Goal: Transaction & Acquisition: Purchase product/service

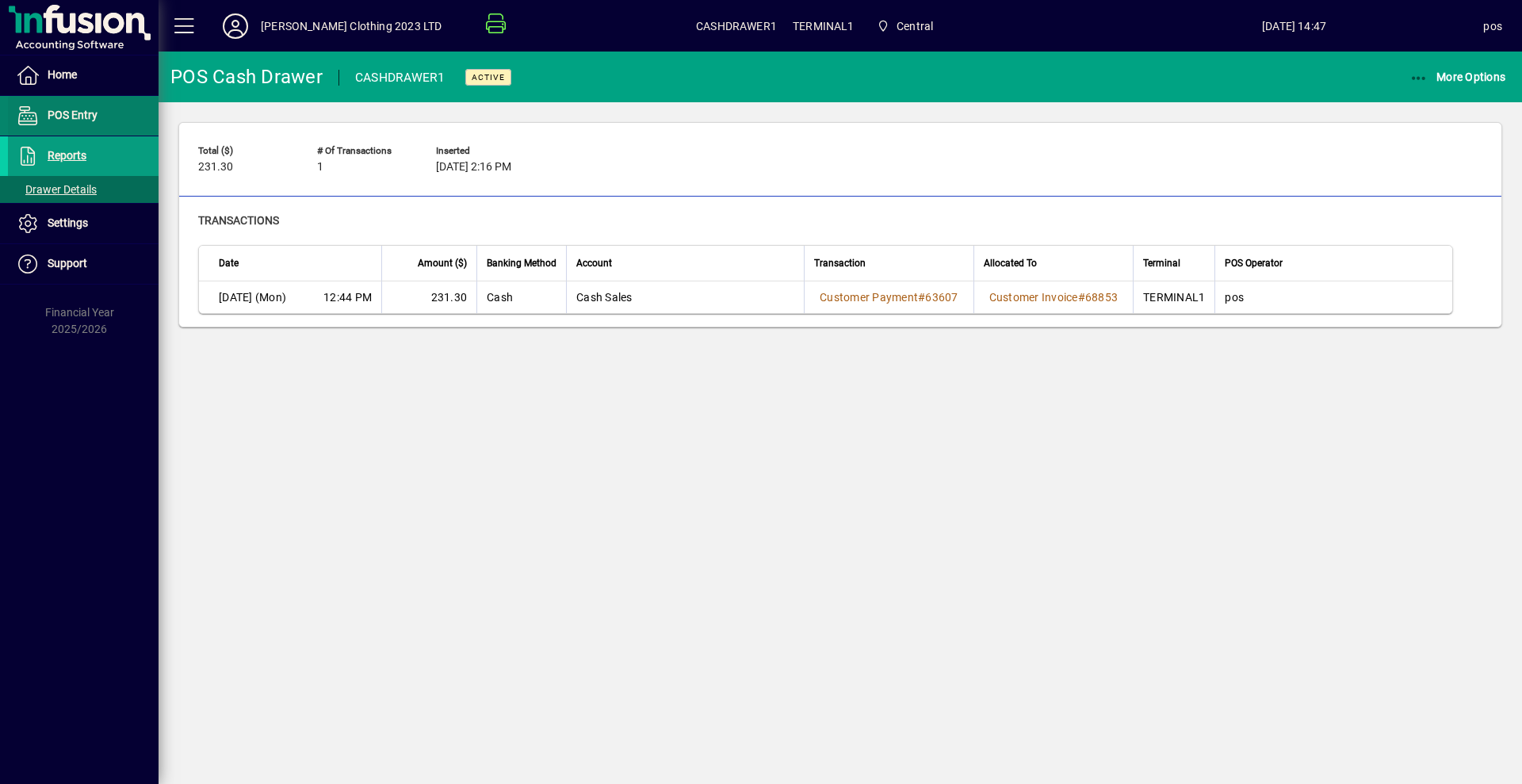
click at [68, 108] on span "POS Entry" at bounding box center [72, 114] width 50 height 13
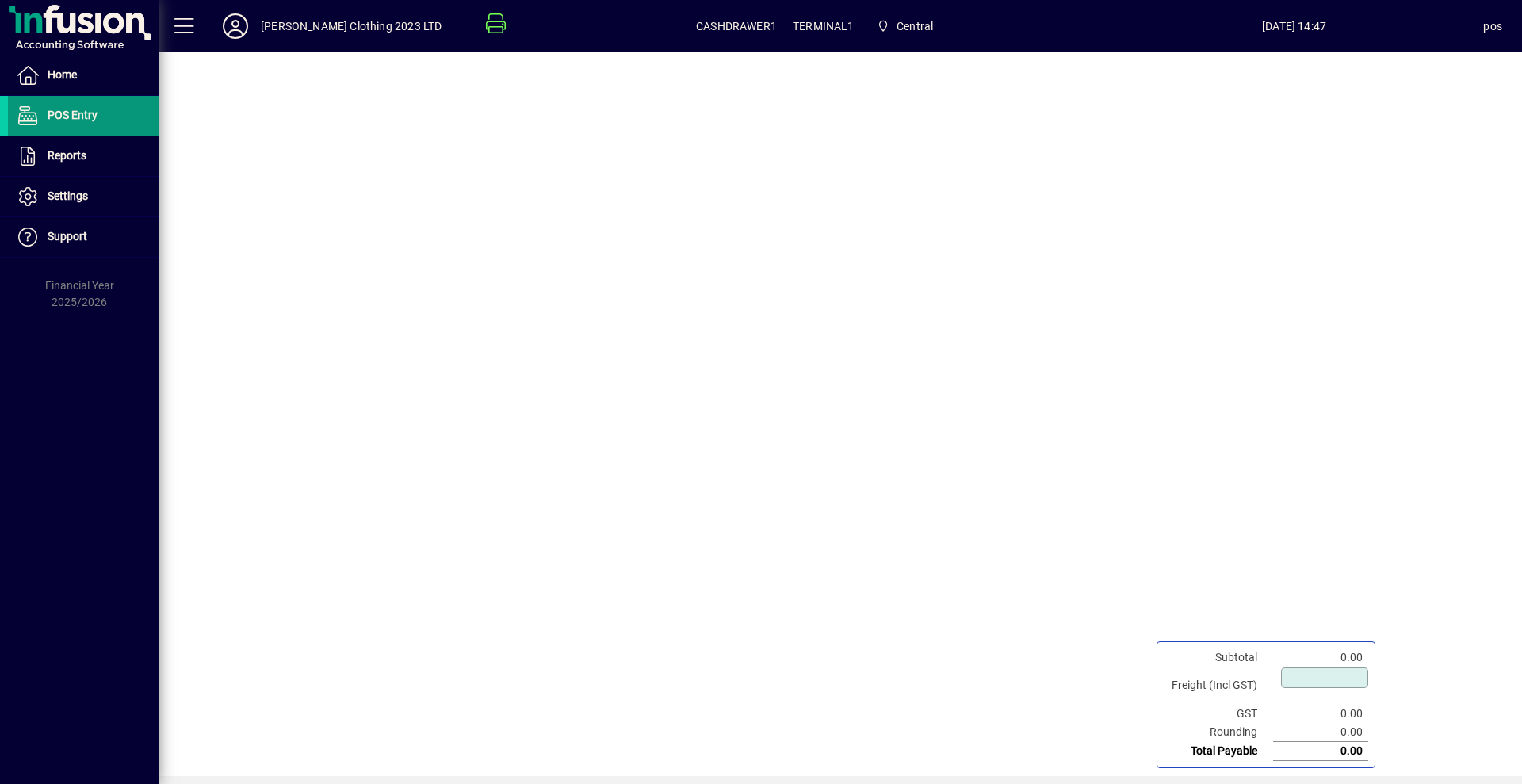
type input "****"
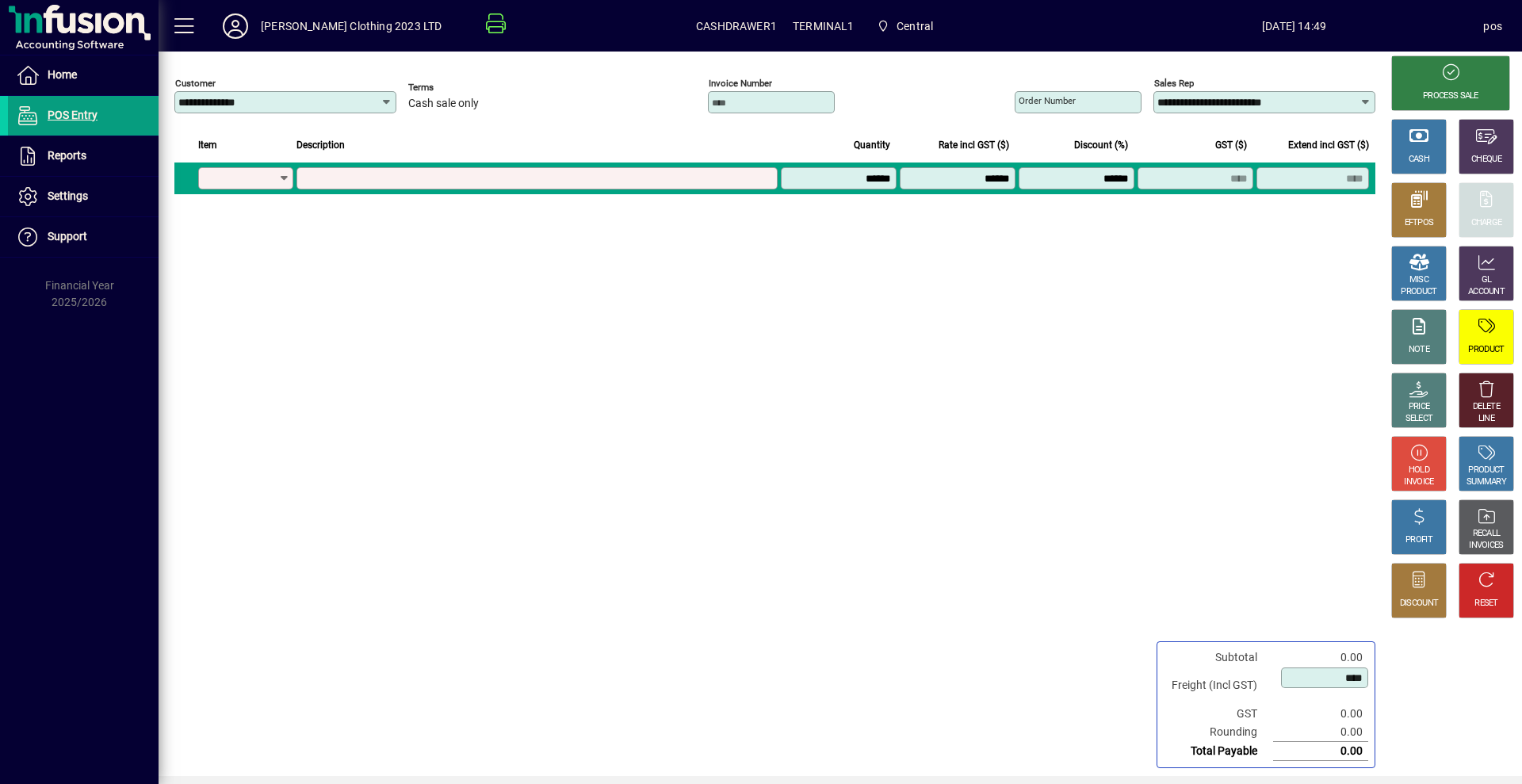
type input "*"
